Goal: Check status: Check status

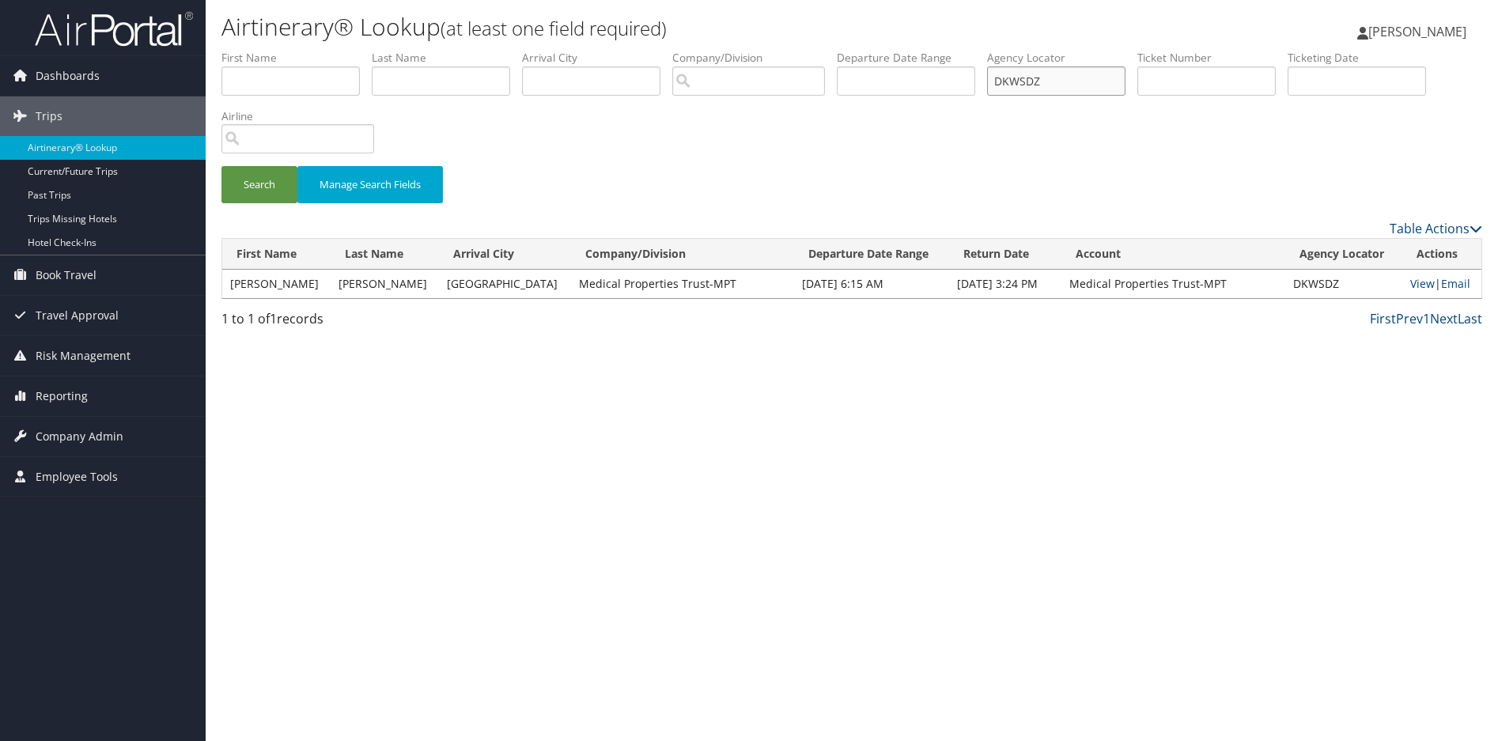
drag, startPoint x: 1071, startPoint y: 79, endPoint x: 840, endPoint y: 78, distance: 230.9
click at [842, 50] on ul "First Name Last Name Departure City Arrival City Company/Division Airport/City …" at bounding box center [851, 50] width 1261 height 0
paste input "GX45H"
click at [253, 180] on button "Search" at bounding box center [259, 184] width 76 height 37
click at [1432, 286] on link "View" at bounding box center [1444, 283] width 25 height 15
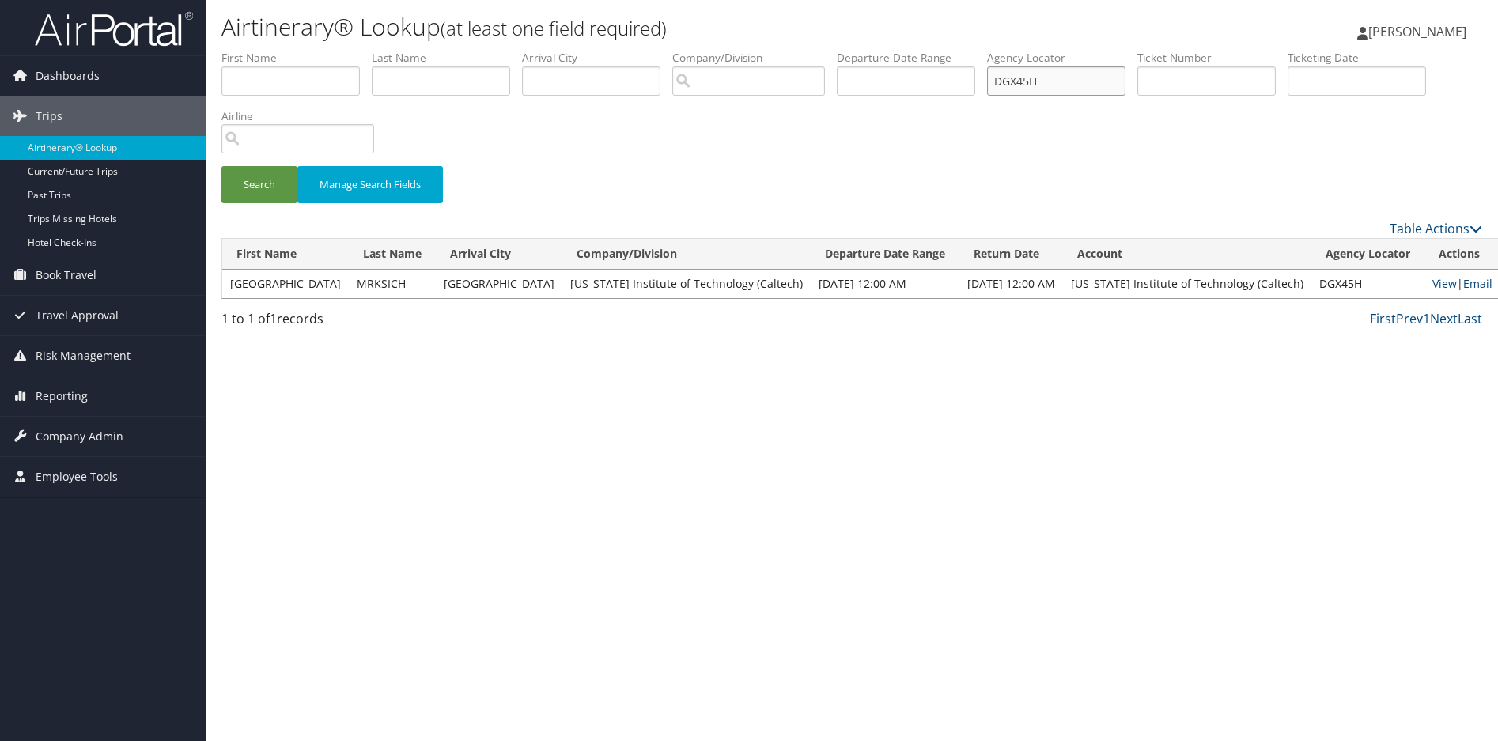
drag, startPoint x: 1077, startPoint y: 87, endPoint x: 941, endPoint y: 91, distance: 136.1
click at [941, 50] on ul "First Name Last Name Departure City Arrival City Company/Division Airport/City …" at bounding box center [851, 50] width 1261 height 0
paste input "LZS7C"
type input "DLZS7C"
click at [255, 194] on button "Search" at bounding box center [259, 184] width 76 height 37
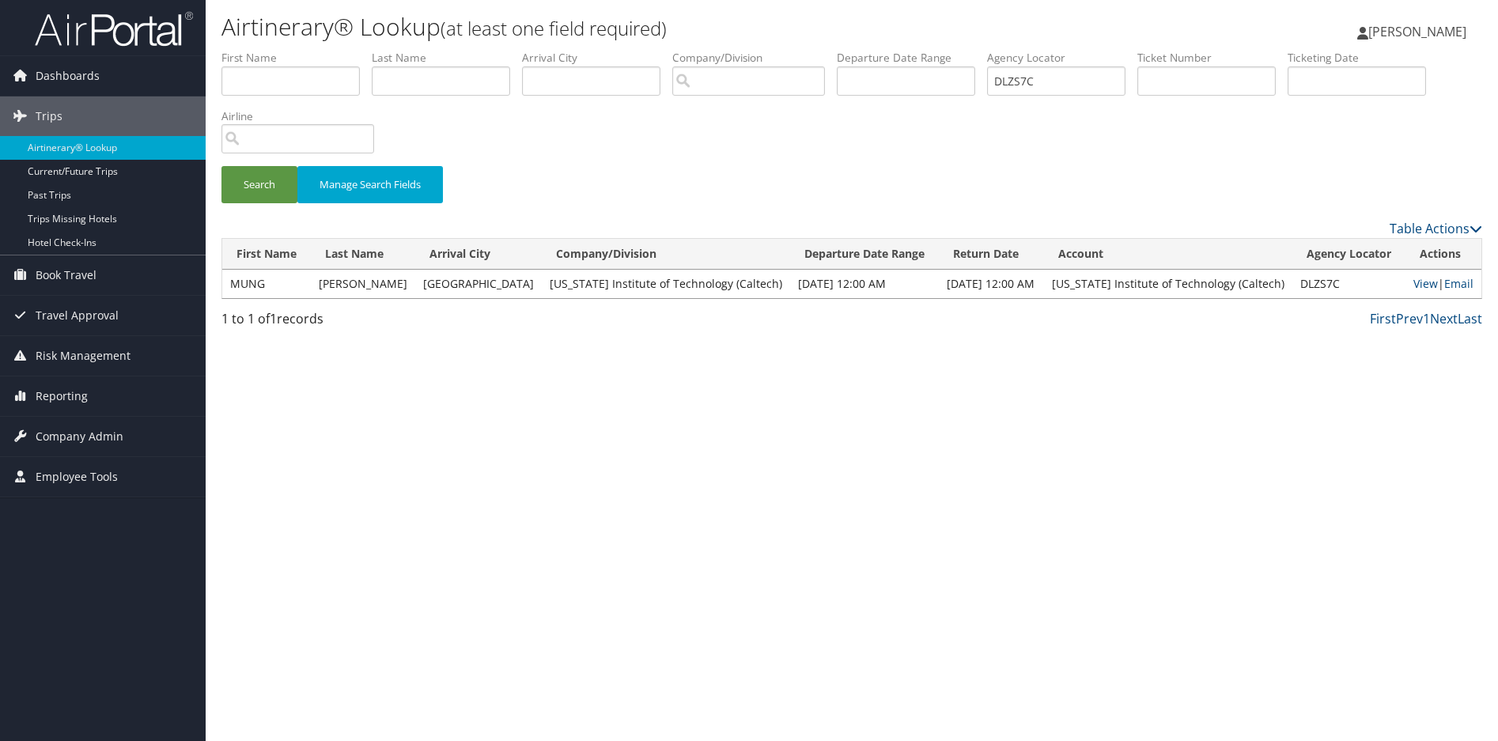
click at [974, 450] on div "Airtinerary® Lookup (at least one field required) Sharonica Roby Sharonica Roby…" at bounding box center [852, 370] width 1292 height 741
click at [1413, 283] on link "View" at bounding box center [1425, 283] width 25 height 15
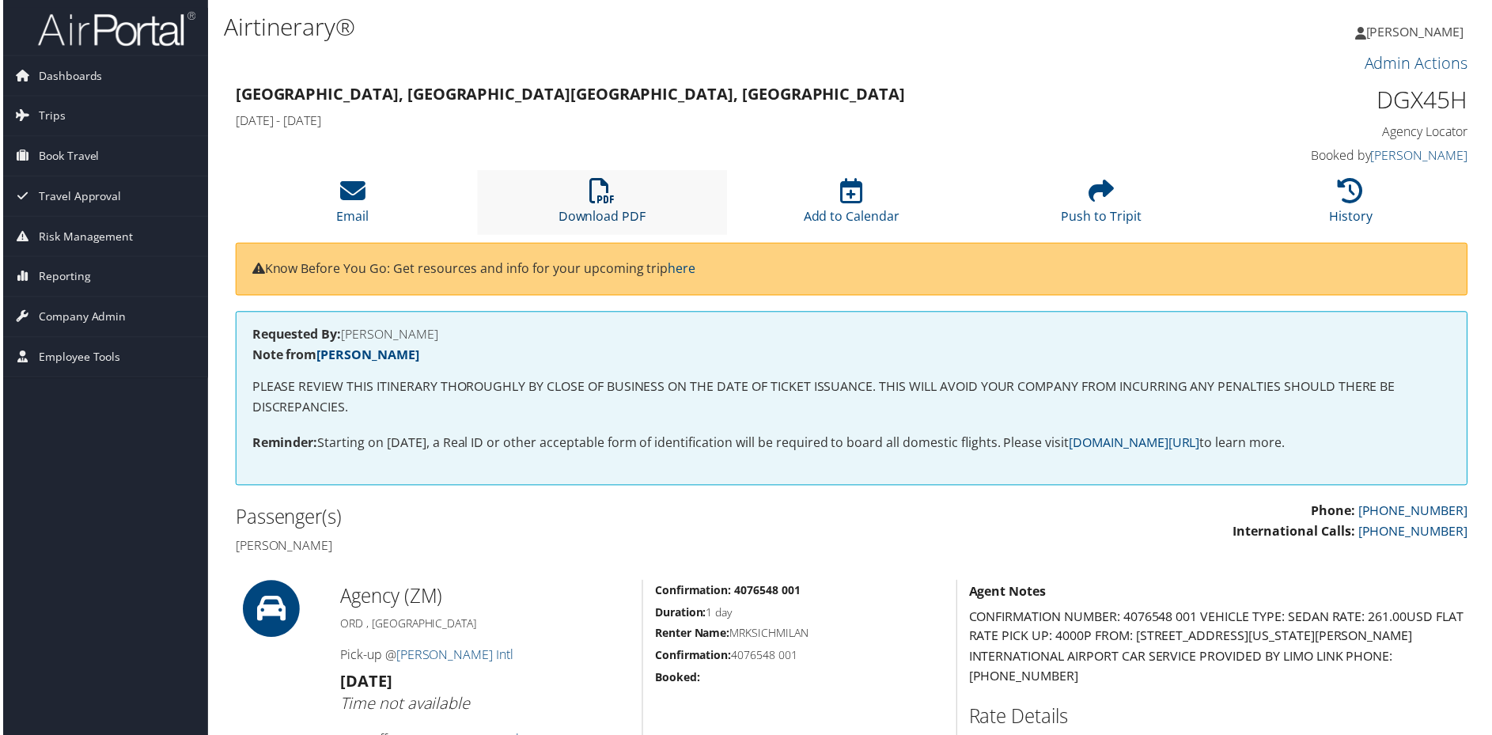
click at [603, 198] on icon at bounding box center [600, 191] width 25 height 25
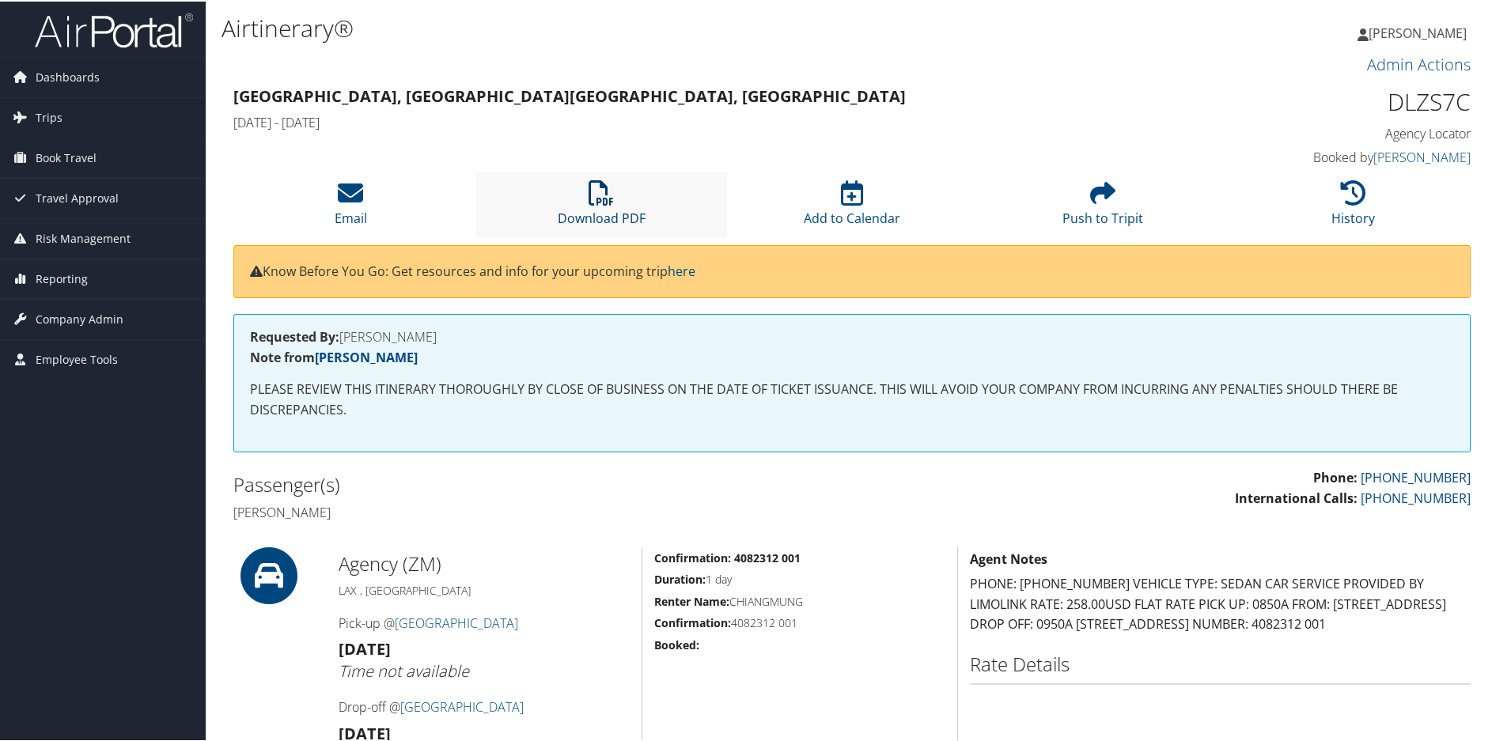
click at [600, 201] on icon at bounding box center [600, 191] width 25 height 25
